Goal: Transaction & Acquisition: Purchase product/service

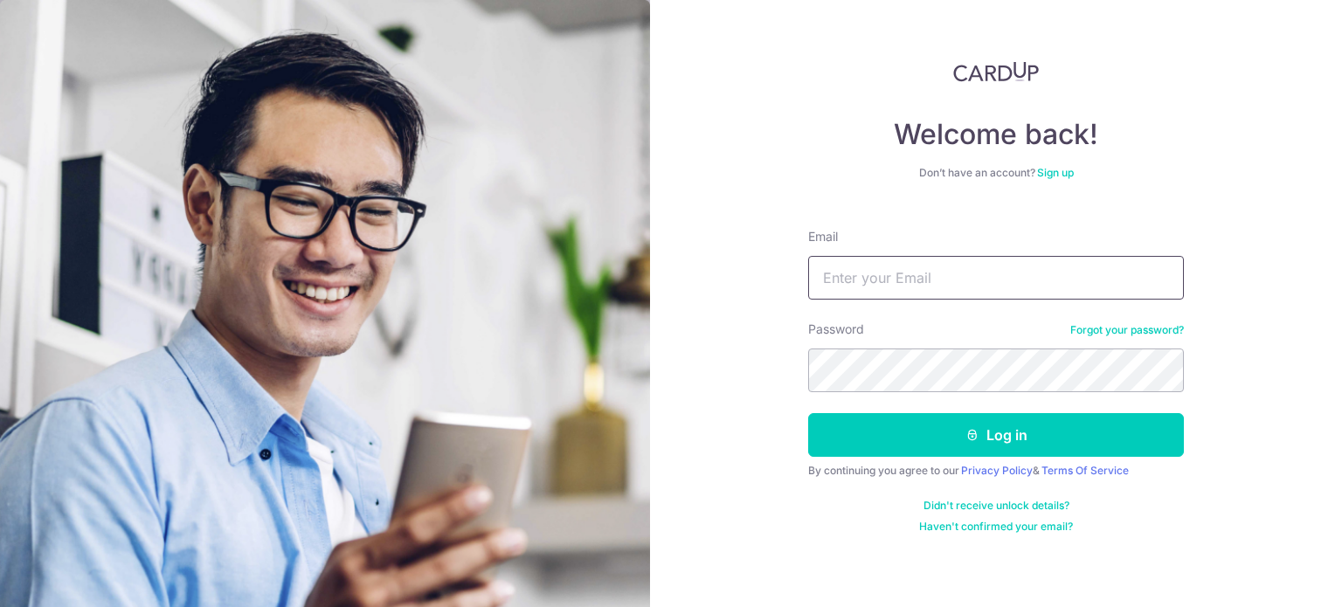
type input "joshy_lim@yahoo.com"
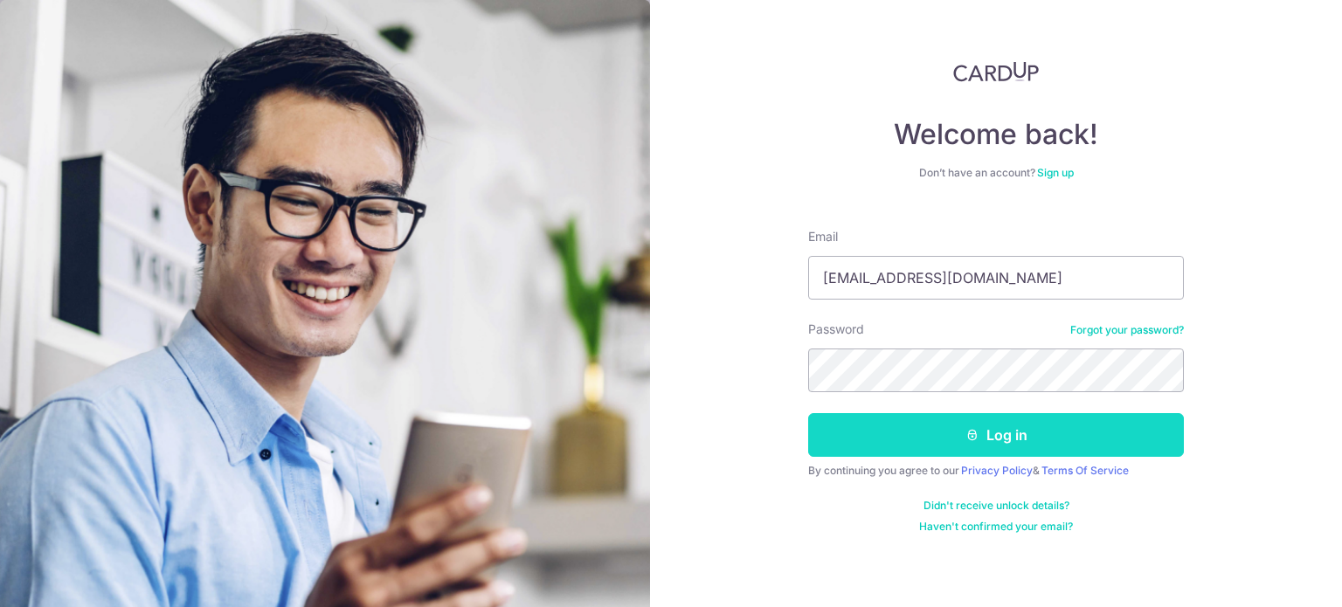
click at [837, 440] on button "Log in" at bounding box center [996, 435] width 376 height 44
click at [880, 430] on button "Log in" at bounding box center [996, 435] width 376 height 44
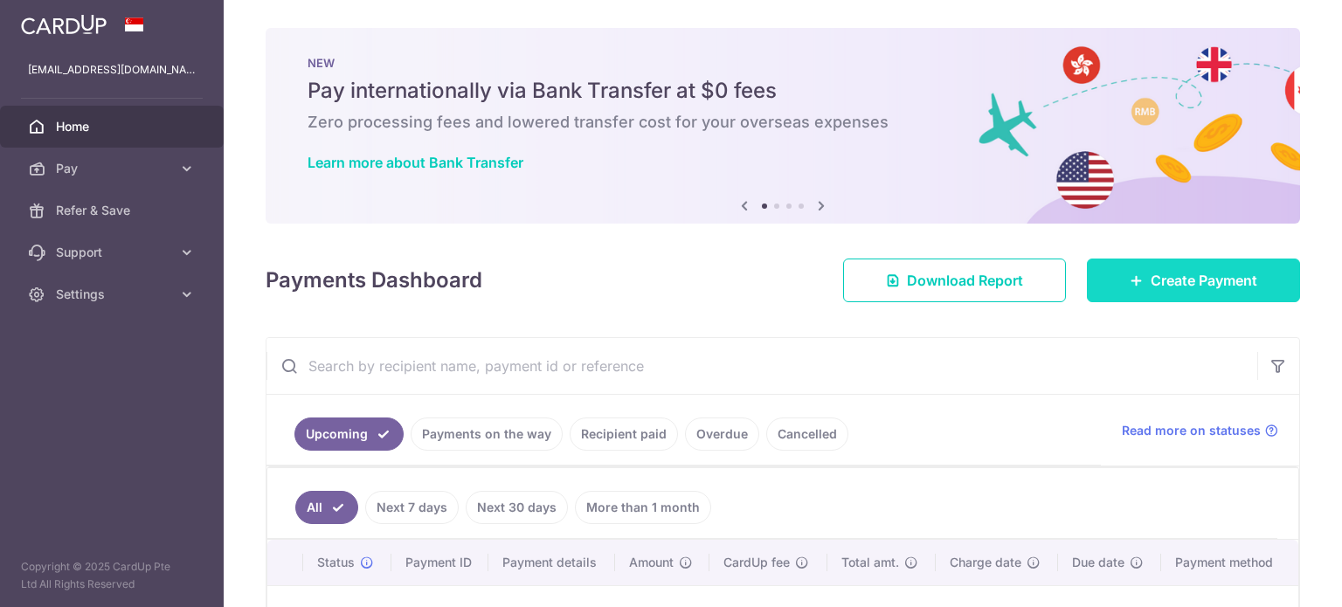
click at [1216, 261] on link "Create Payment" at bounding box center [1193, 281] width 213 height 44
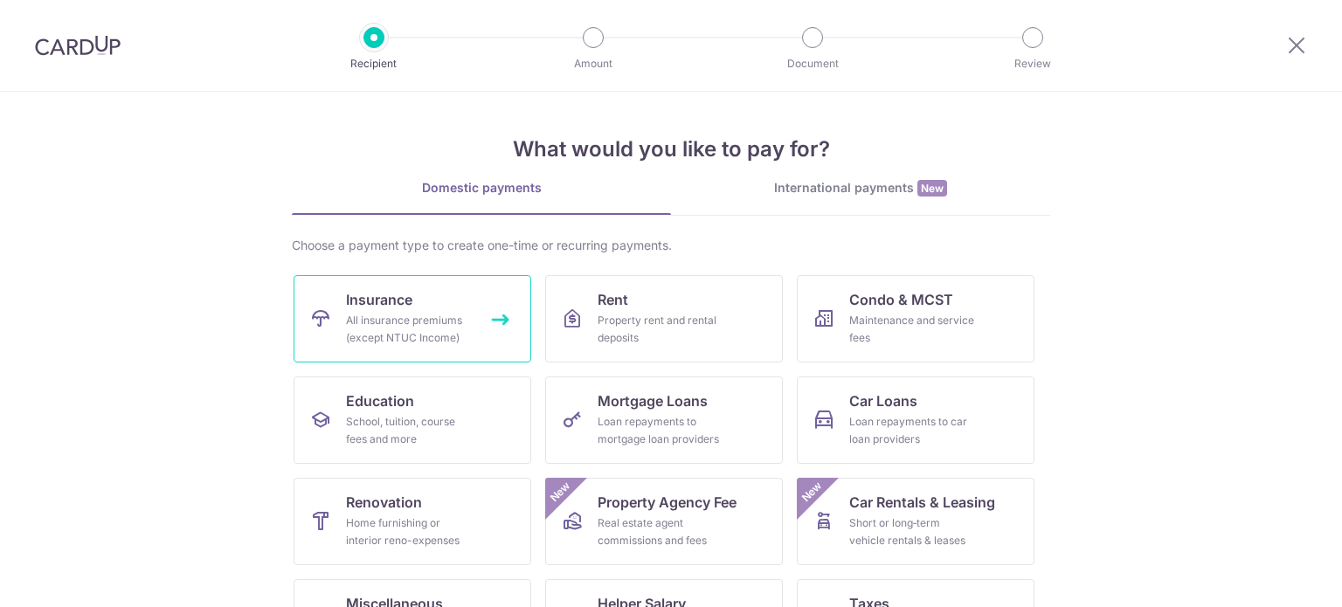
click at [388, 317] on div "All insurance premiums (except NTUC Income)" at bounding box center [409, 329] width 126 height 35
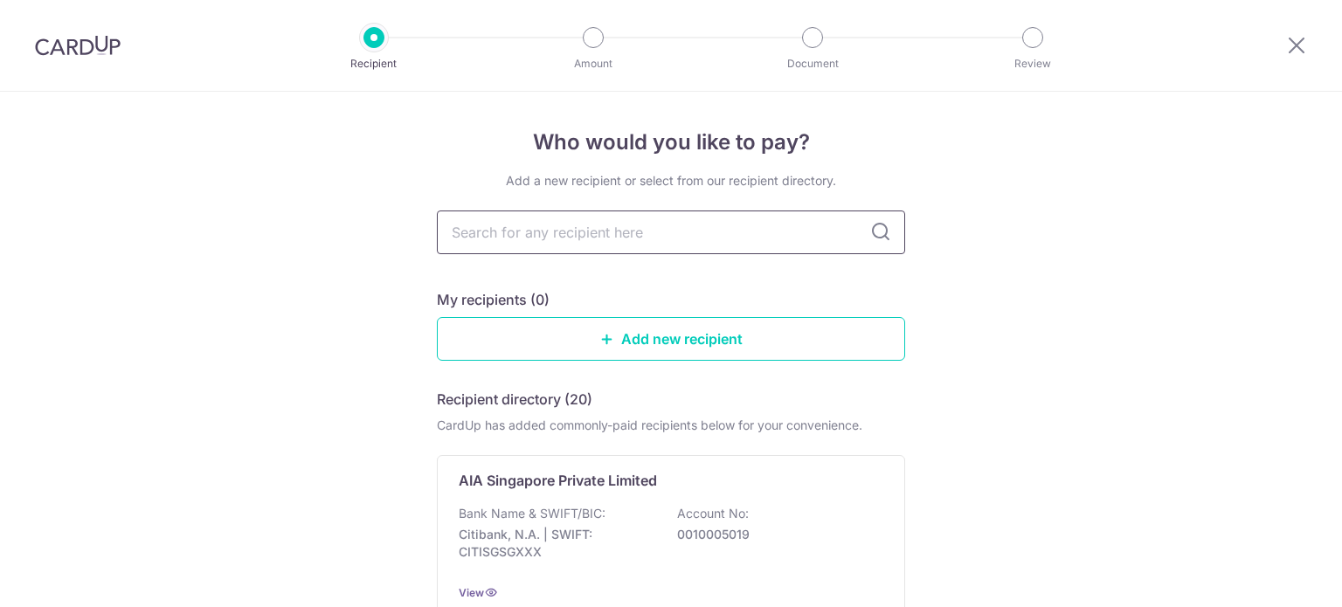
click at [551, 228] on input "text" at bounding box center [671, 233] width 468 height 44
type input "hsbc"
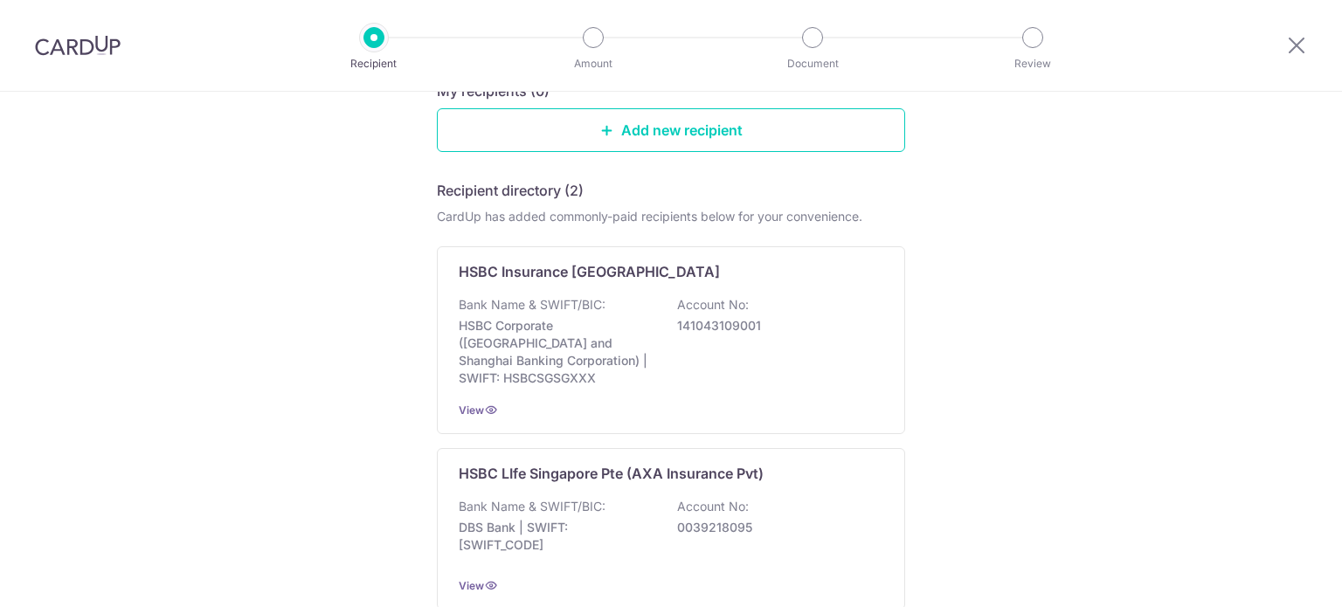
scroll to position [215, 0]
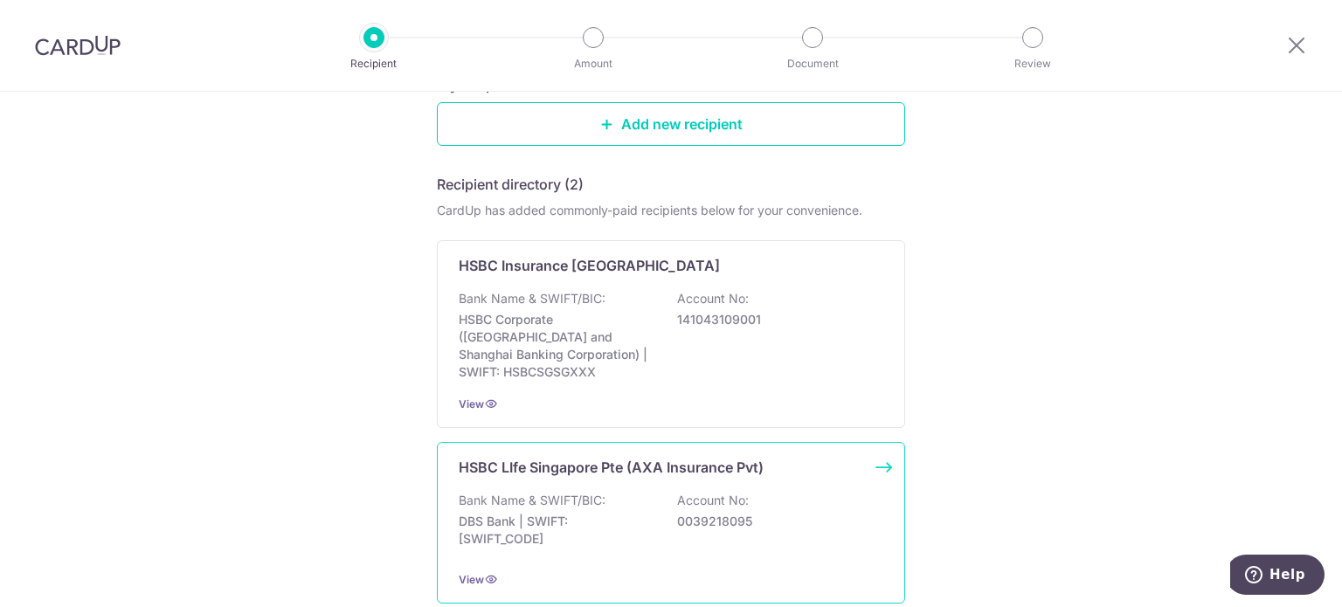
click at [556, 463] on div "HSBC LIfe Singapore Pte (AXA Insurance Pvt) Bank Name & SWIFT/BIC: DBS Bank | S…" at bounding box center [671, 523] width 468 height 162
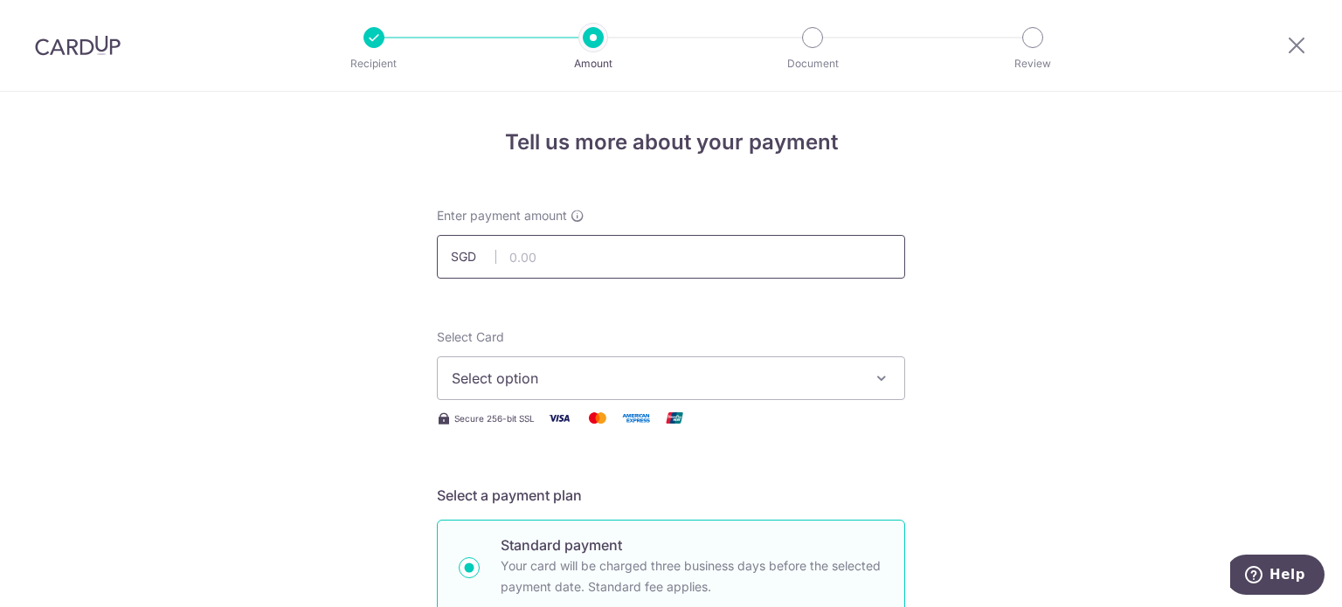
click at [566, 256] on input "text" at bounding box center [671, 257] width 468 height 44
click at [624, 272] on input "text" at bounding box center [671, 257] width 468 height 44
type input "3,264.90"
click at [601, 389] on button "Select option" at bounding box center [671, 378] width 468 height 44
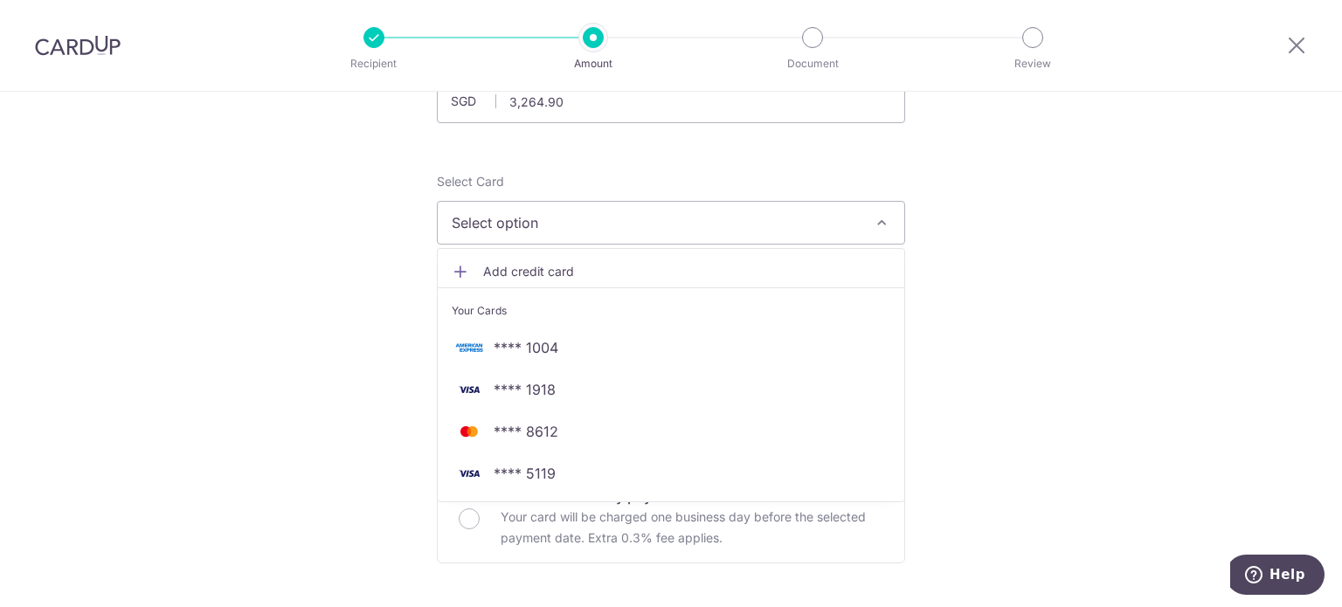
scroll to position [156, 0]
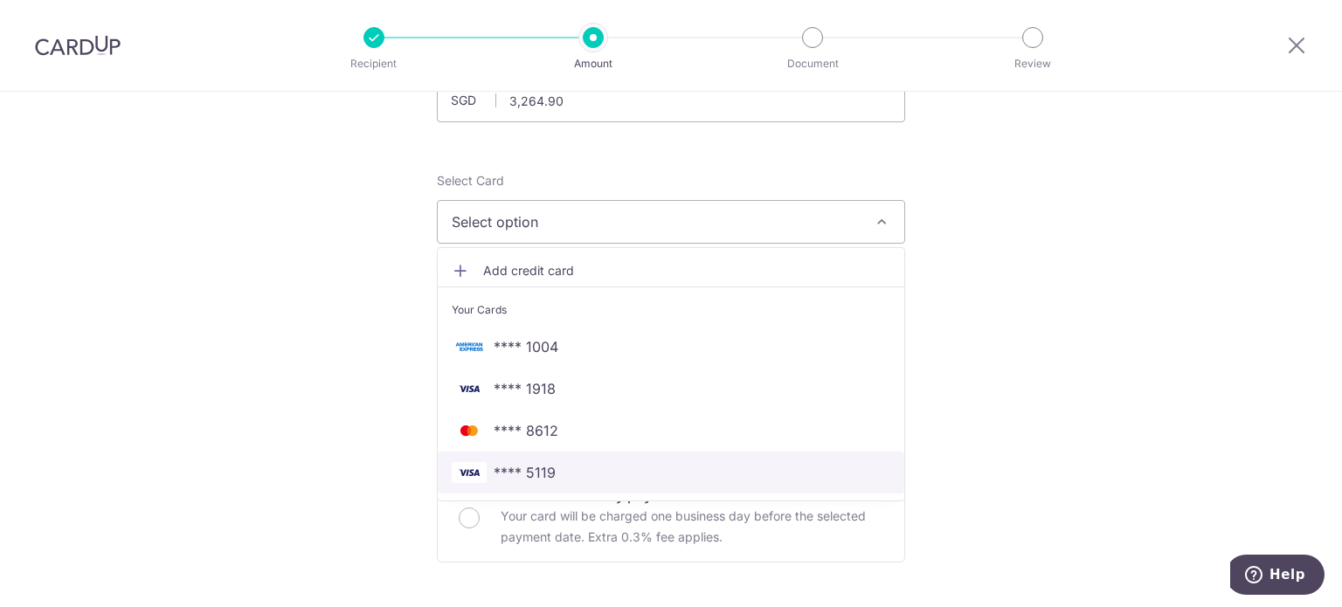
click at [476, 465] on img at bounding box center [469, 472] width 35 height 21
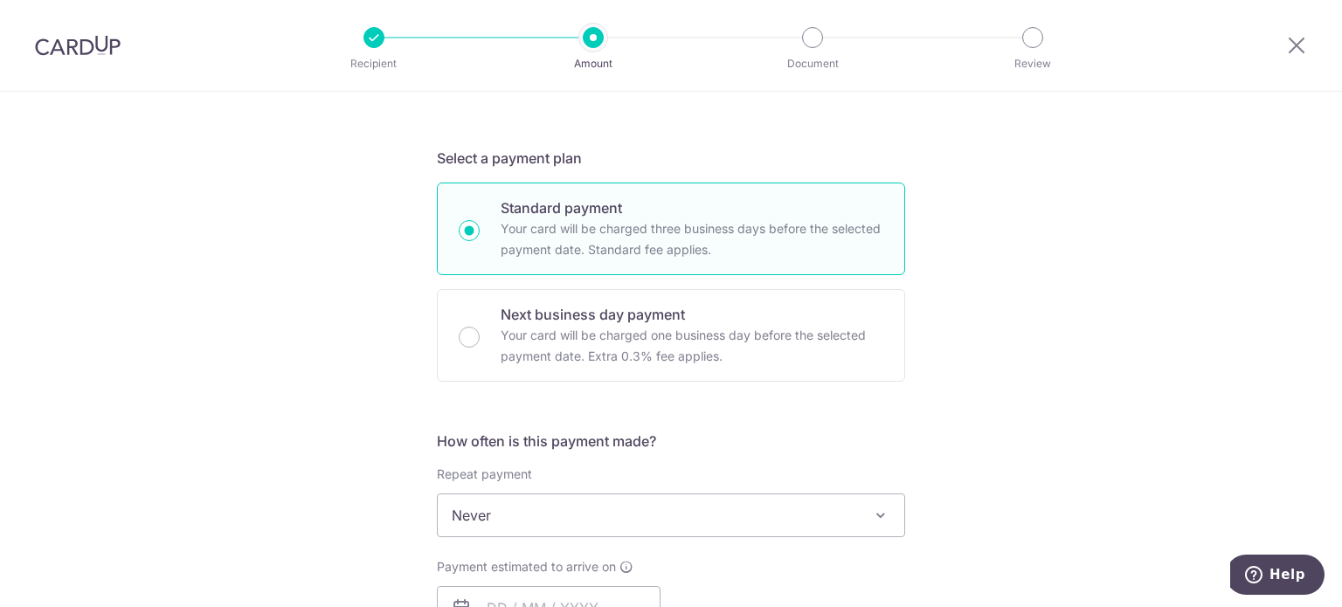
scroll to position [338, 0]
click at [439, 511] on span "Never" at bounding box center [671, 515] width 467 height 42
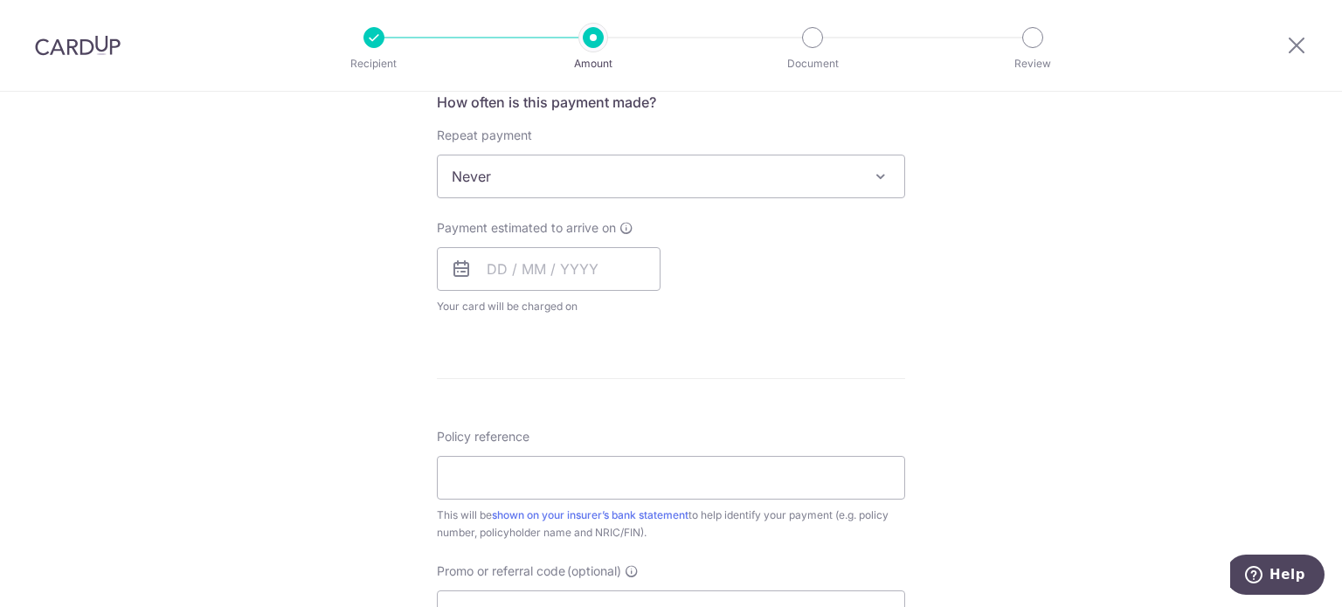
scroll to position [682, 0]
click at [509, 273] on input "text" at bounding box center [549, 264] width 224 height 44
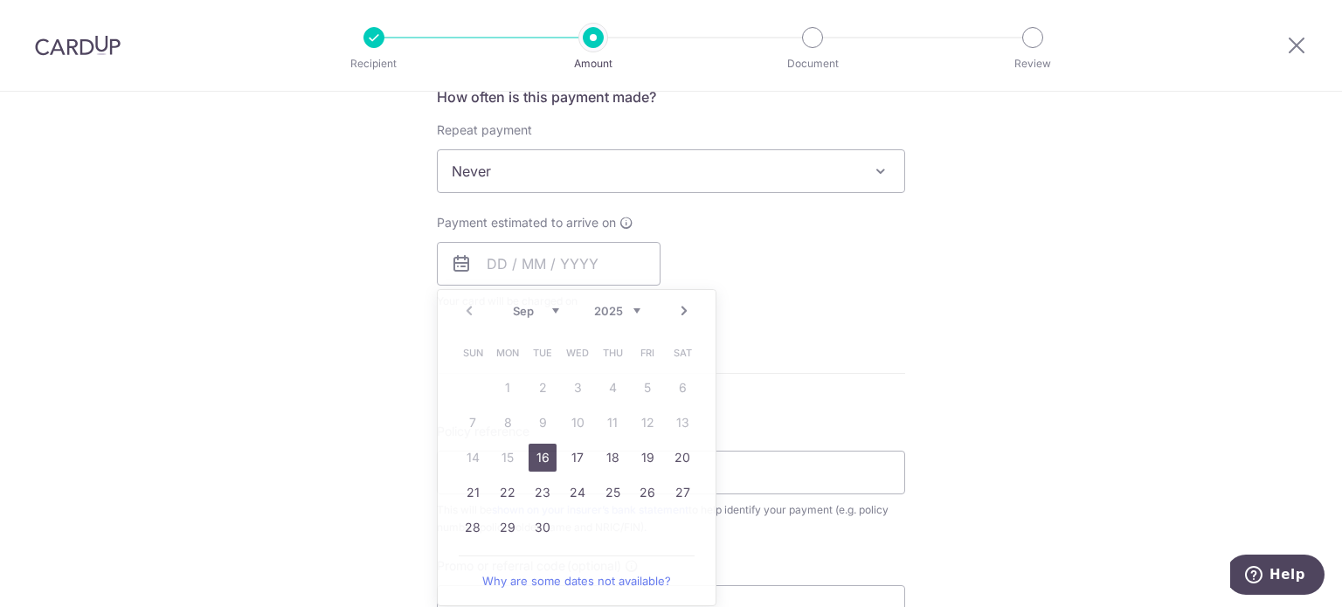
click at [266, 381] on div "Tell us more about your payment Enter payment amount SGD 3,264.90 3264.90 Selec…" at bounding box center [671, 200] width 1342 height 1581
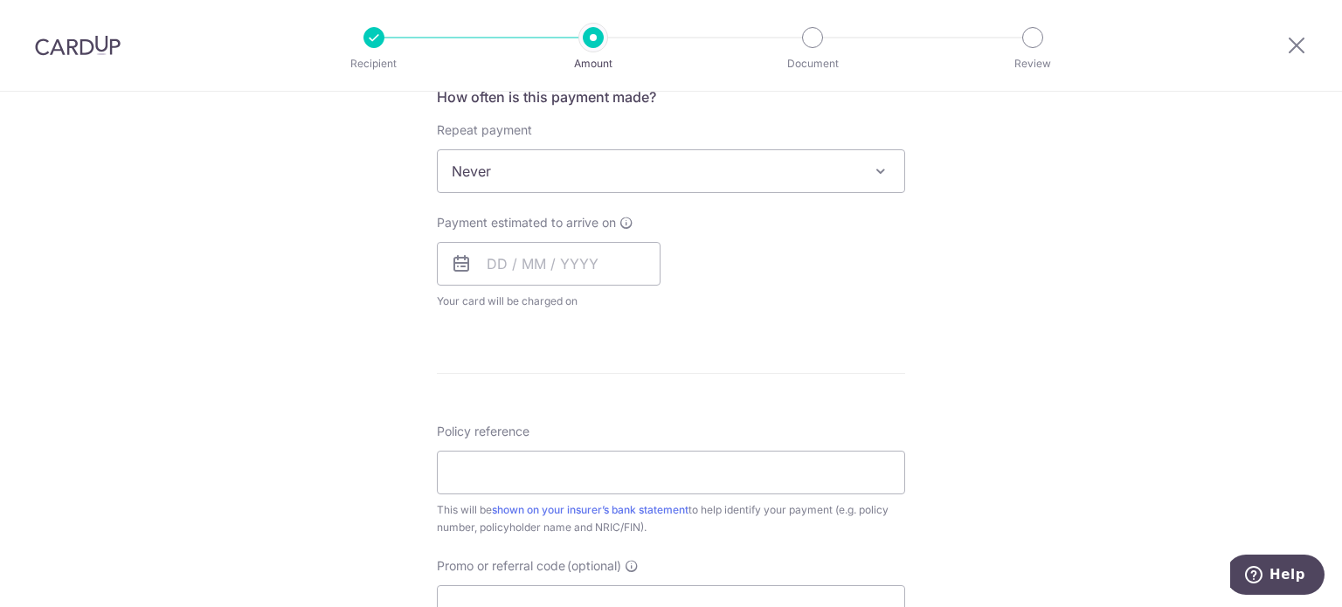
click at [458, 265] on icon at bounding box center [461, 263] width 21 height 21
click at [517, 260] on input "text" at bounding box center [549, 264] width 224 height 44
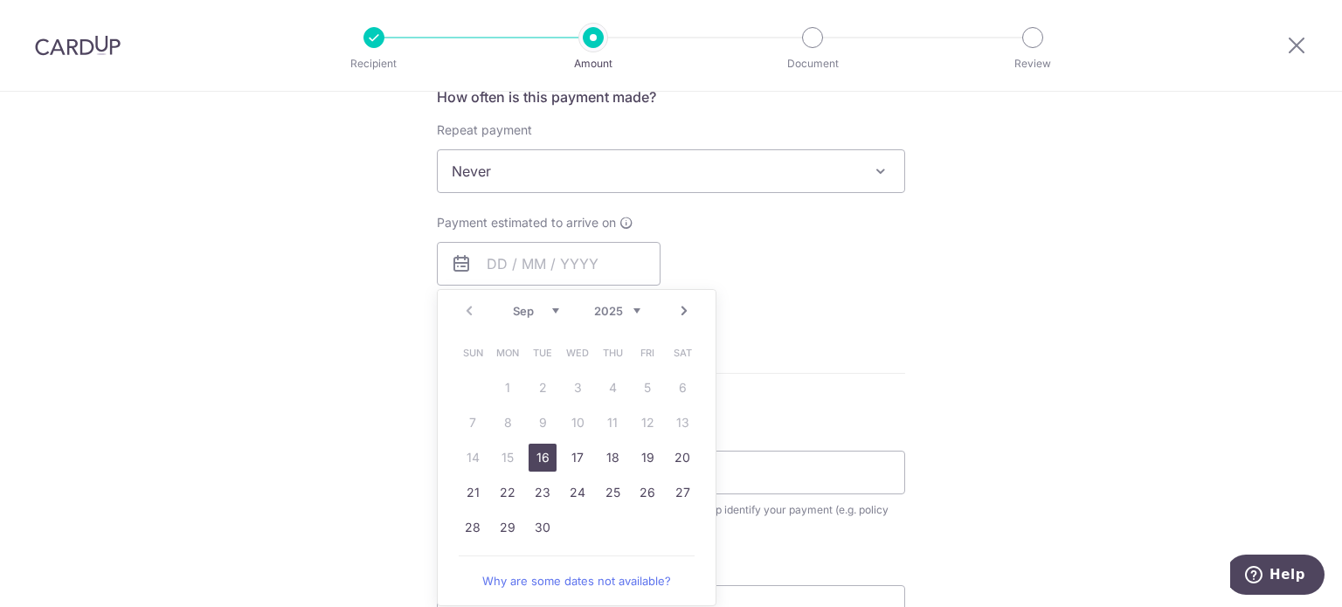
click at [535, 457] on link "16" at bounding box center [543, 458] width 28 height 28
type input "[DATE]"
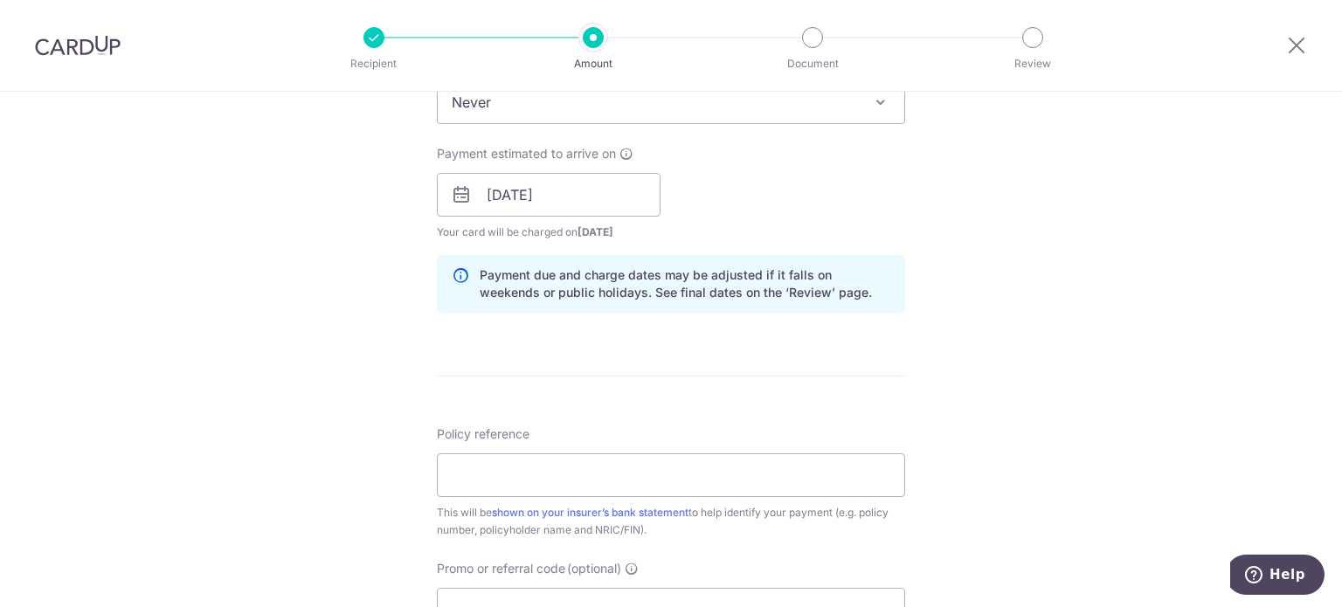
scroll to position [762, 0]
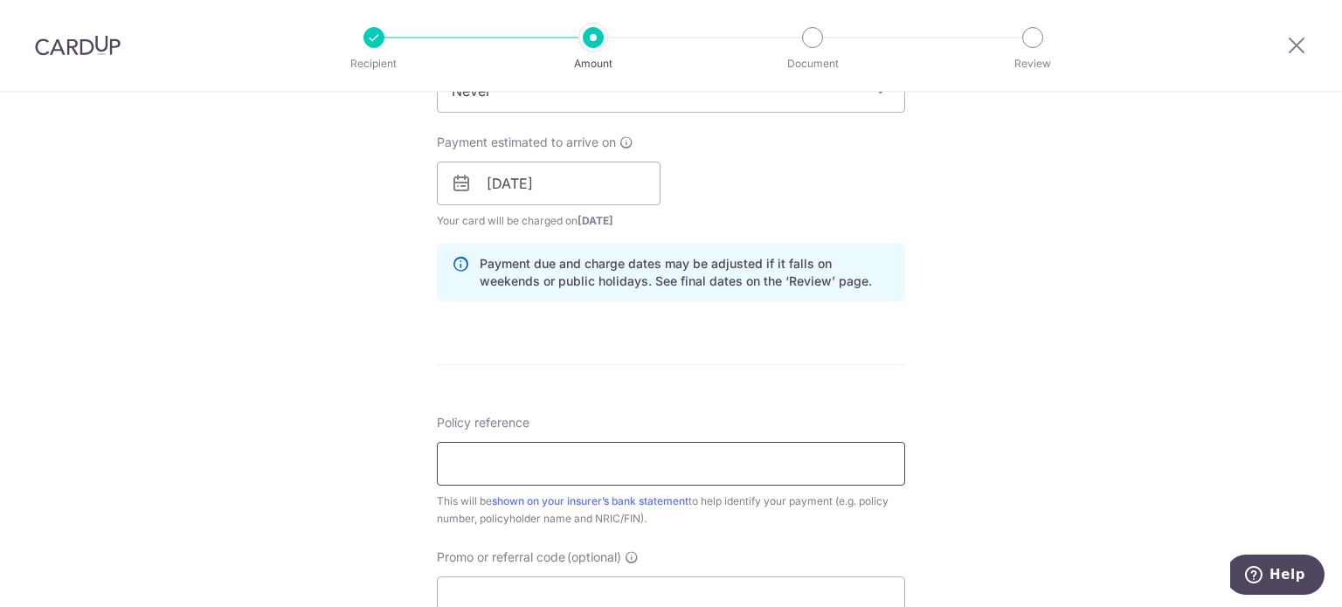
click at [454, 460] on input "Policy reference" at bounding box center [671, 464] width 468 height 44
click at [474, 467] on input "Policy reference" at bounding box center [671, 464] width 468 height 44
type input "1022783342"
click at [263, 534] on div "Tell us more about your payment Enter payment amount SGD 3,264.90 3264.90 Selec…" at bounding box center [671, 156] width 1342 height 1652
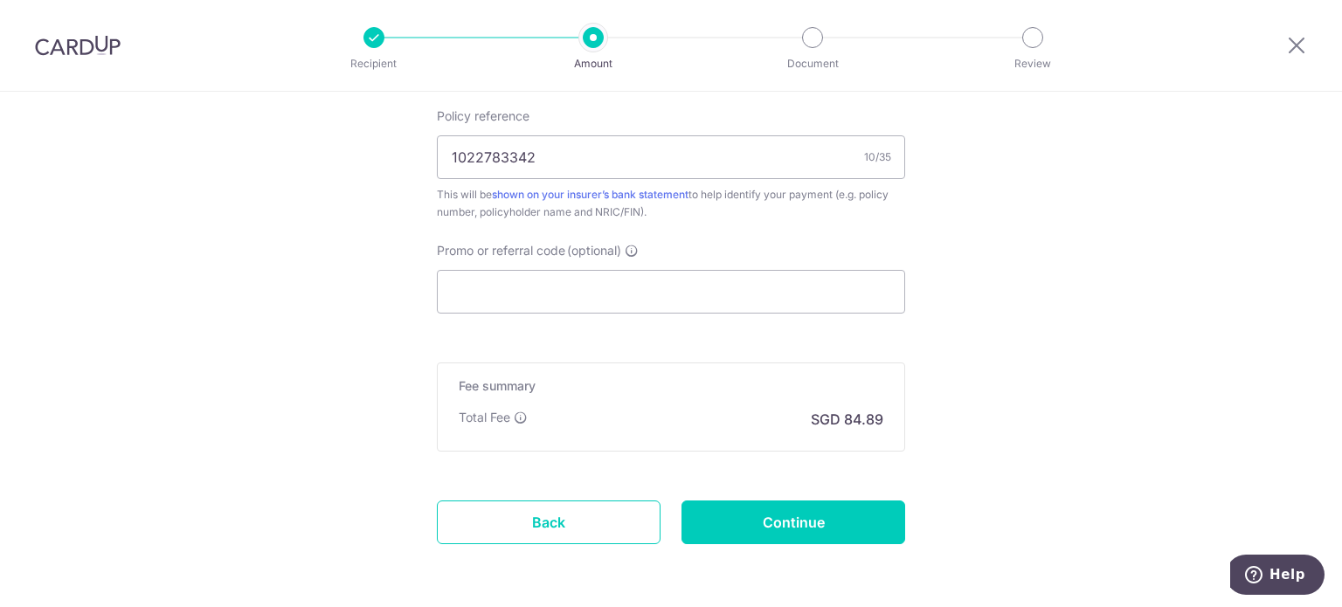
scroll to position [1076, 0]
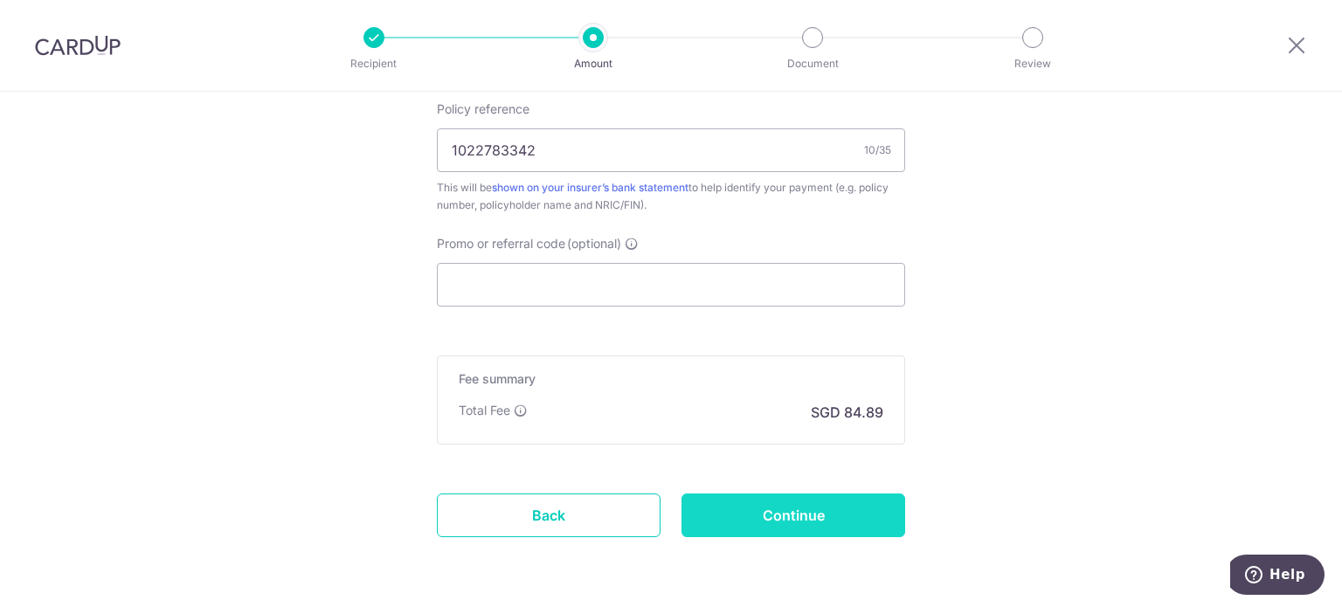
click at [763, 495] on input "Continue" at bounding box center [794, 516] width 224 height 44
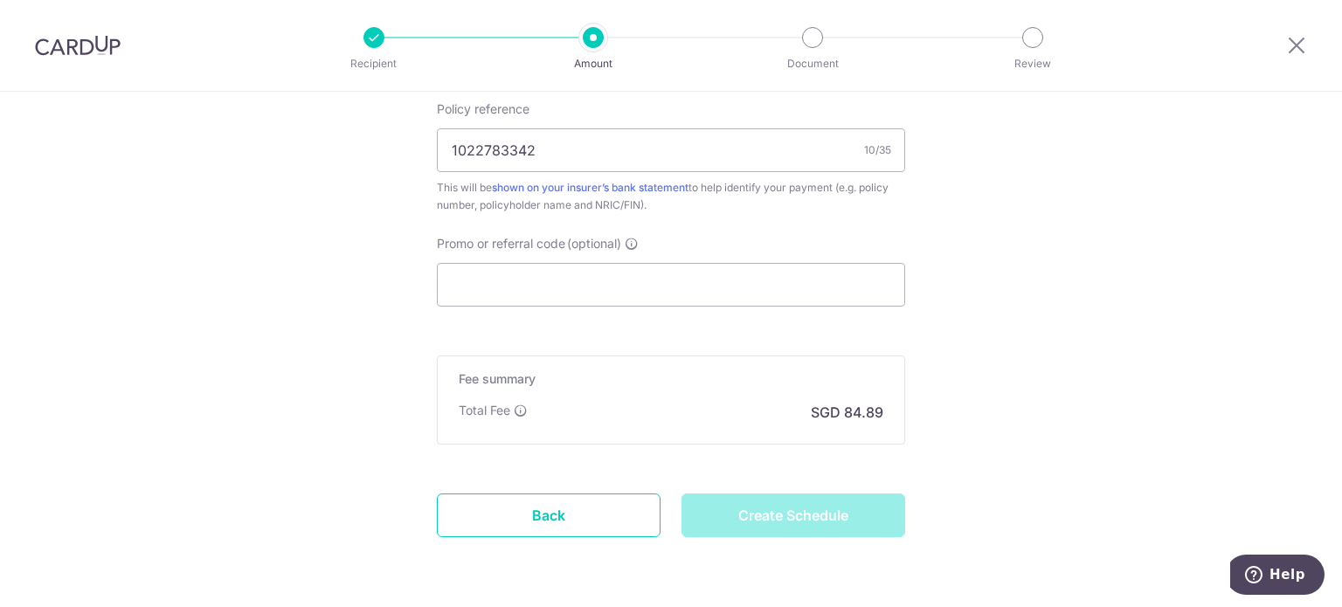
type input "Create Schedule"
